Goal: Navigation & Orientation: Find specific page/section

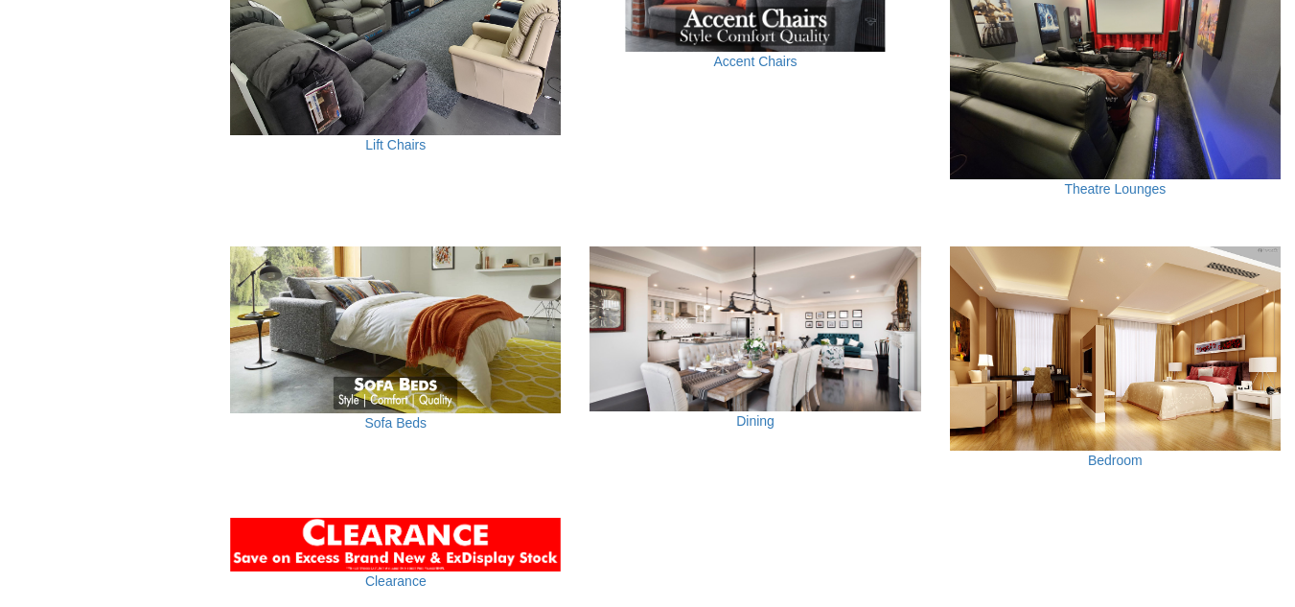
scroll to position [1342, 0]
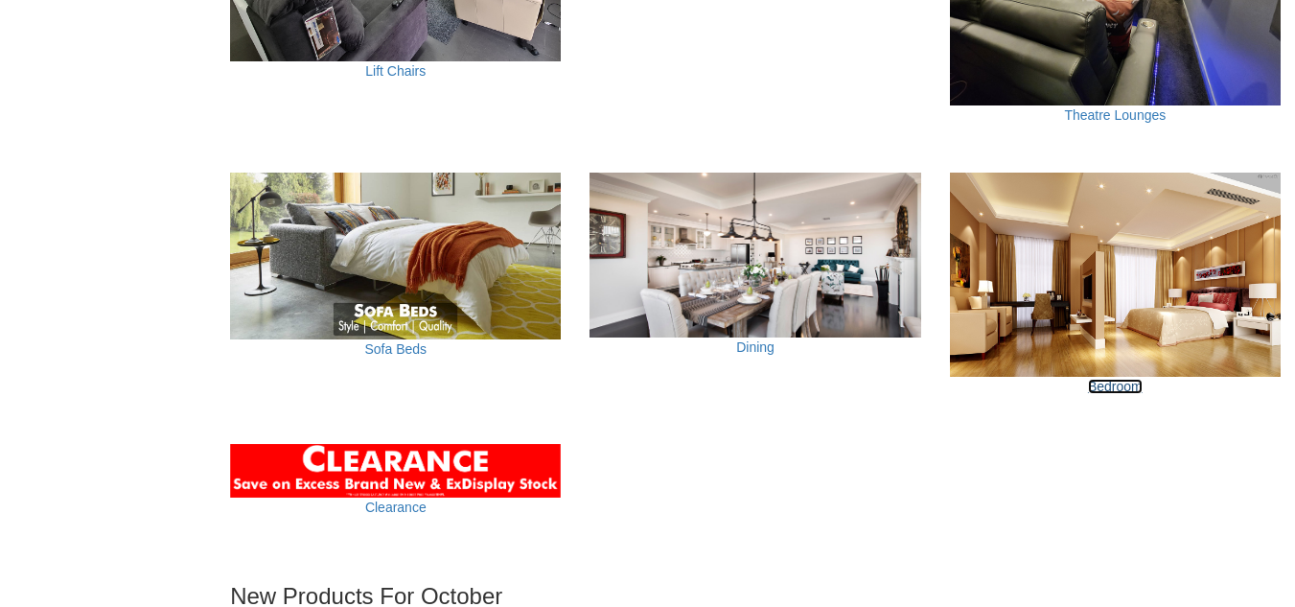
click at [1101, 379] on link "Bedroom" at bounding box center [1115, 386] width 55 height 15
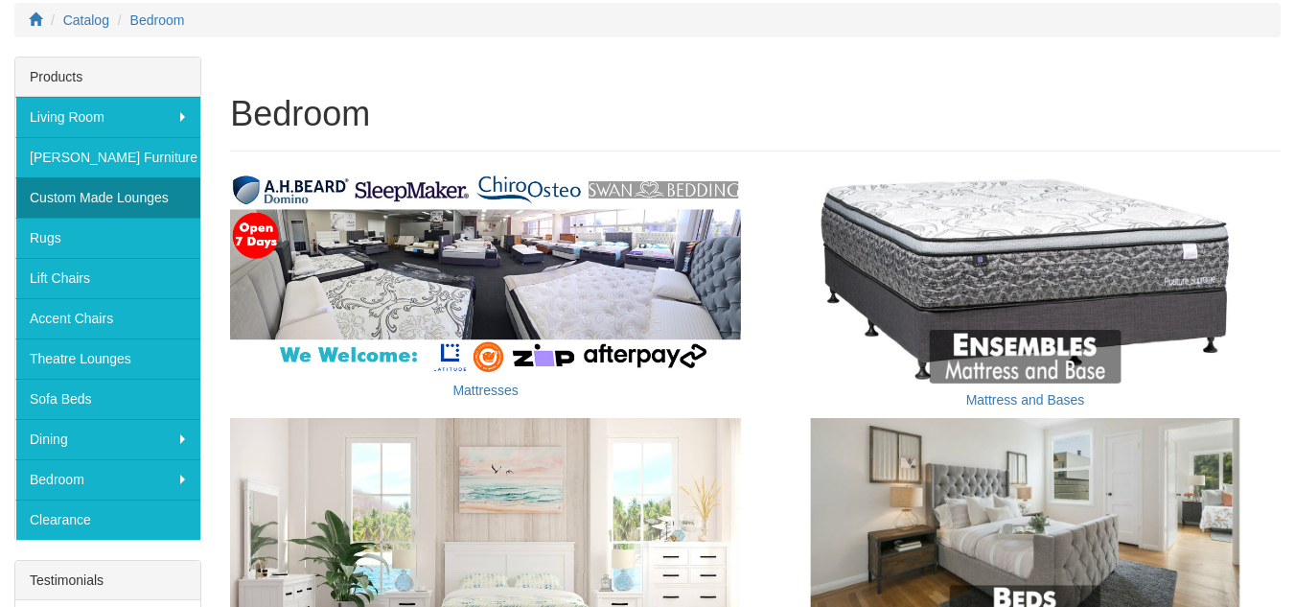
scroll to position [288, 0]
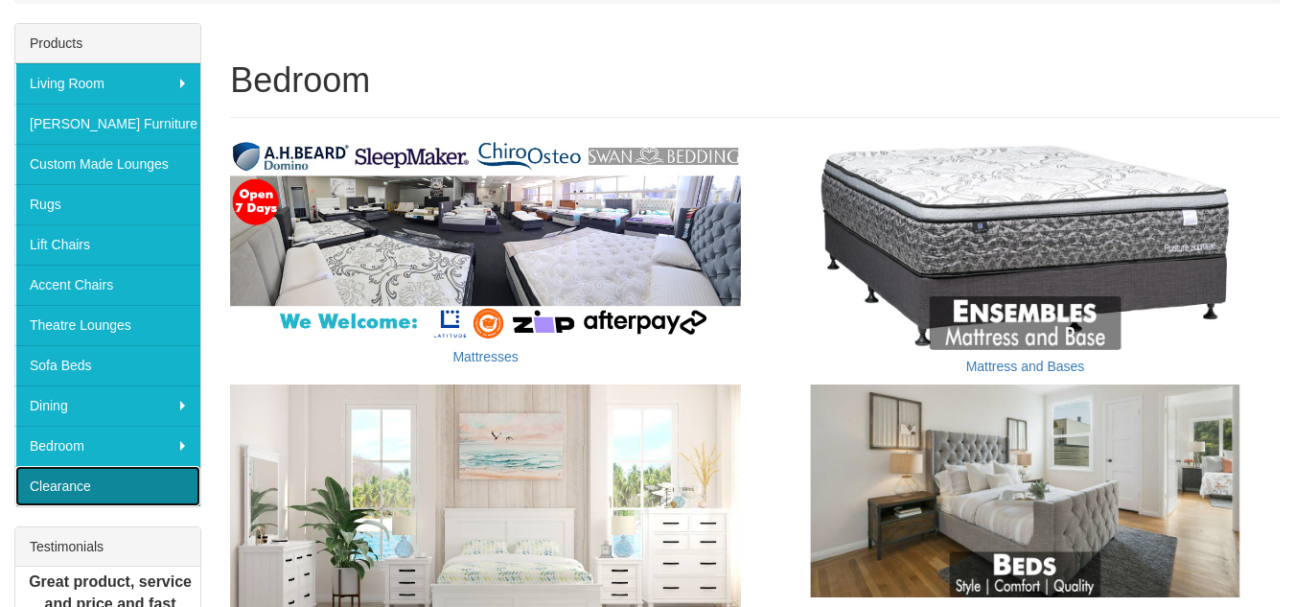
click at [64, 498] on link "Clearance" at bounding box center [107, 486] width 185 height 40
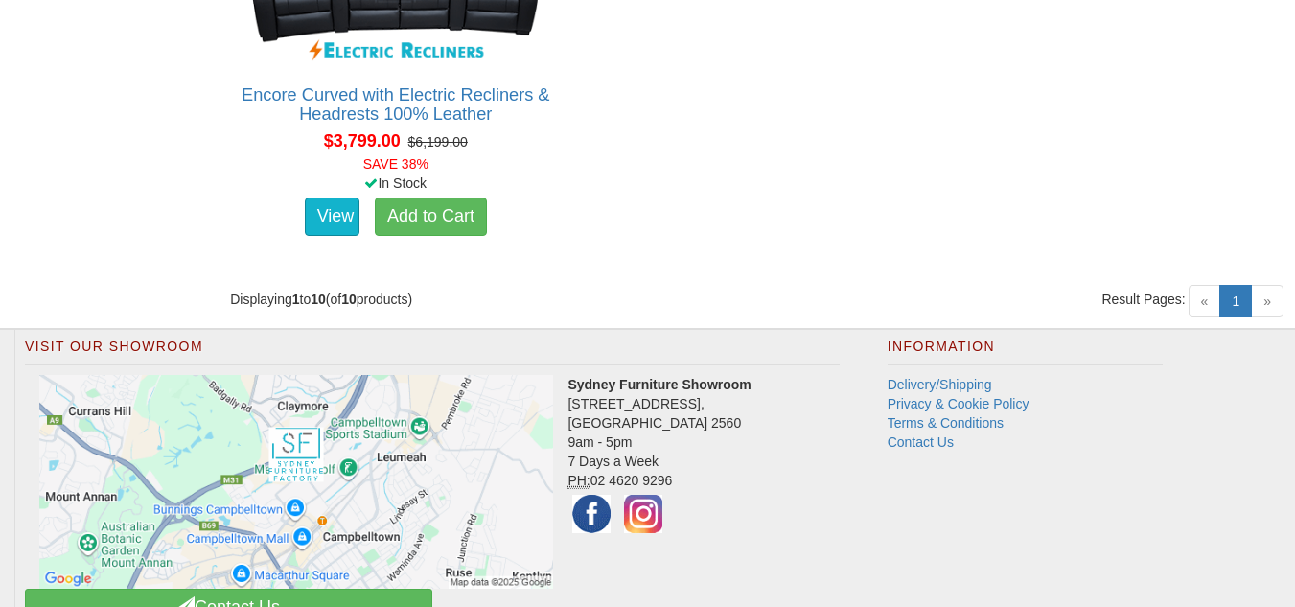
scroll to position [2110, 0]
